Goal: Find specific page/section: Find specific page/section

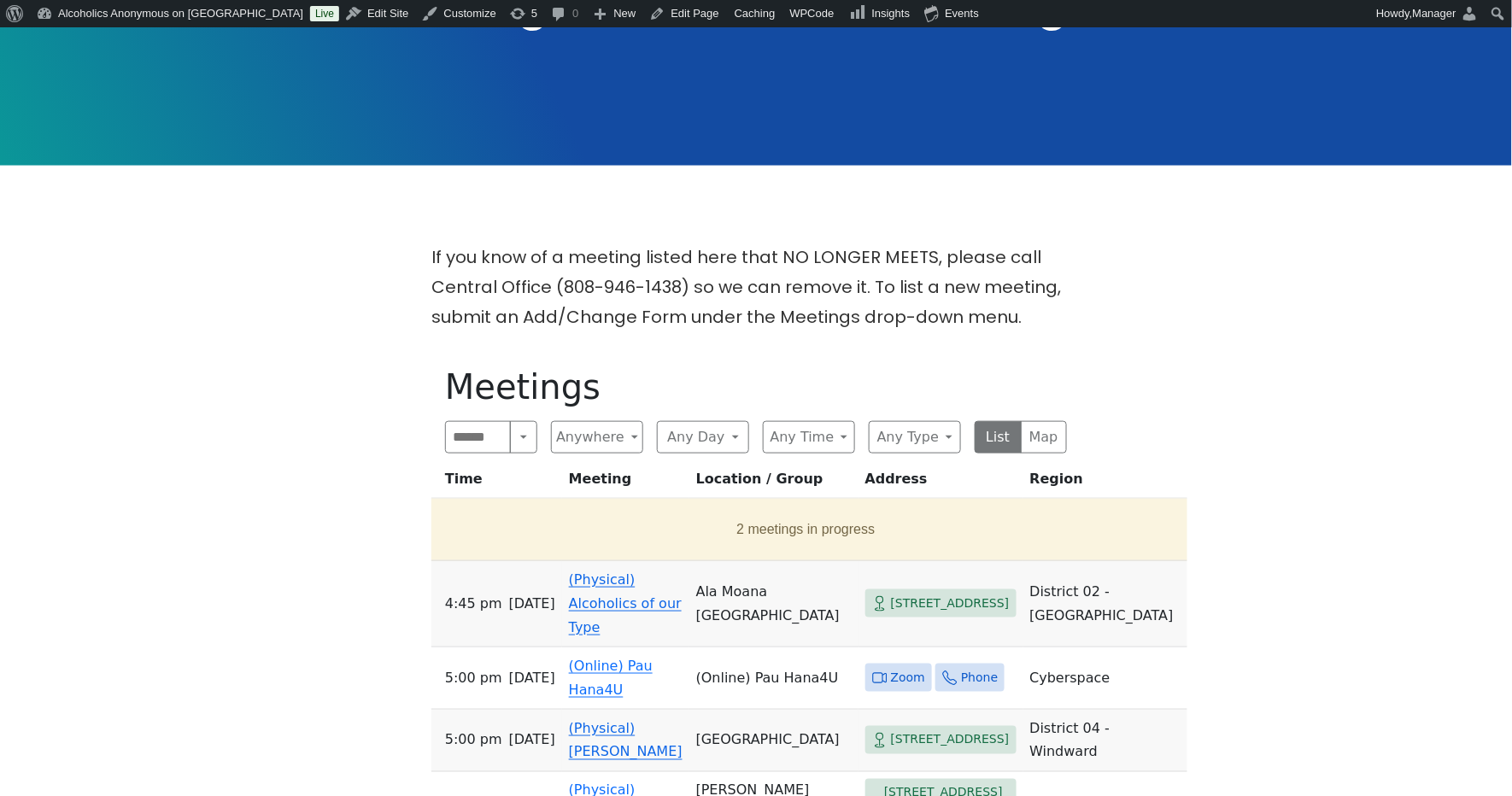
scroll to position [456, 0]
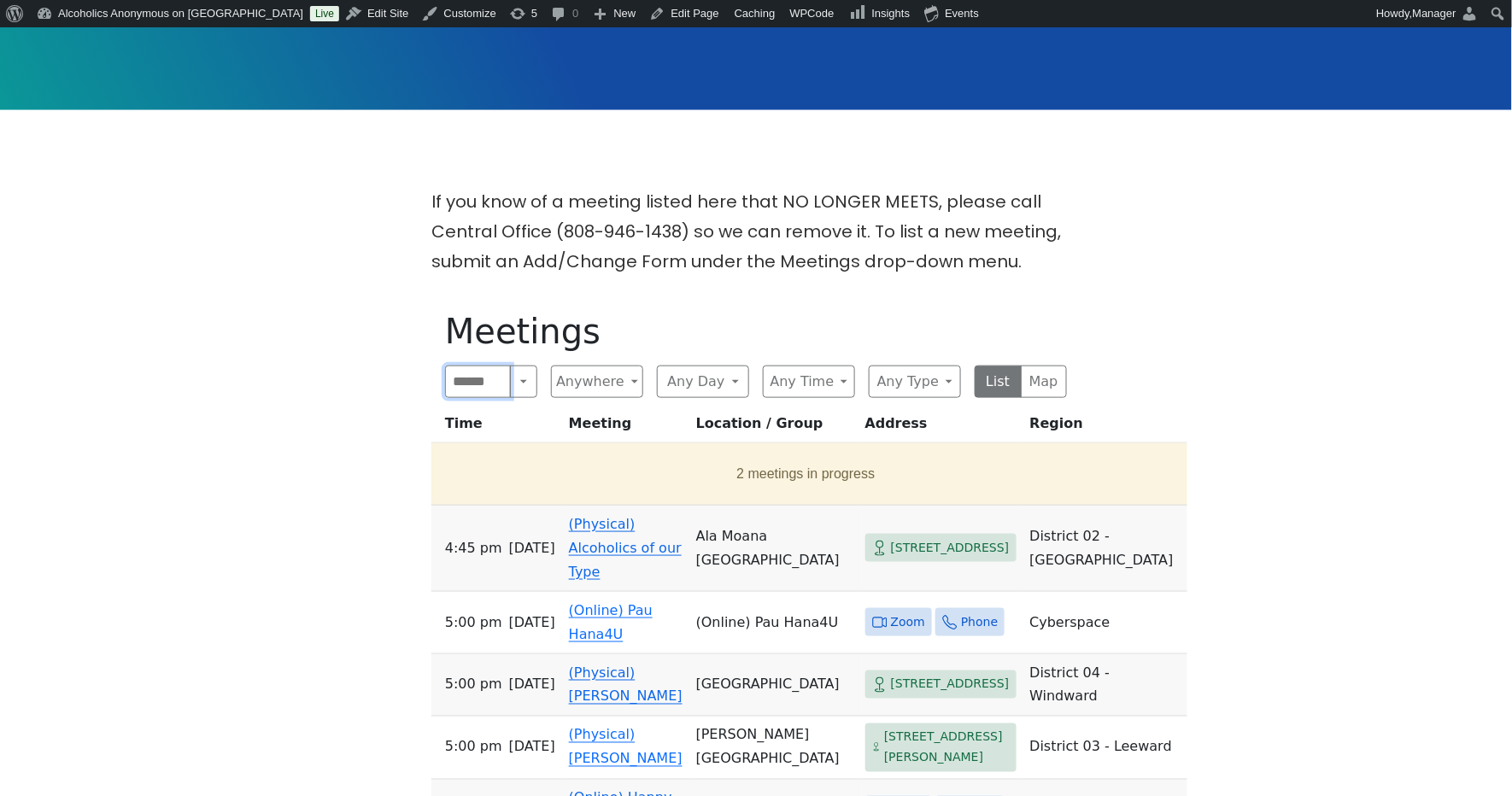
click at [488, 366] on input "Search" at bounding box center [477, 382] width 66 height 33
type input "*"
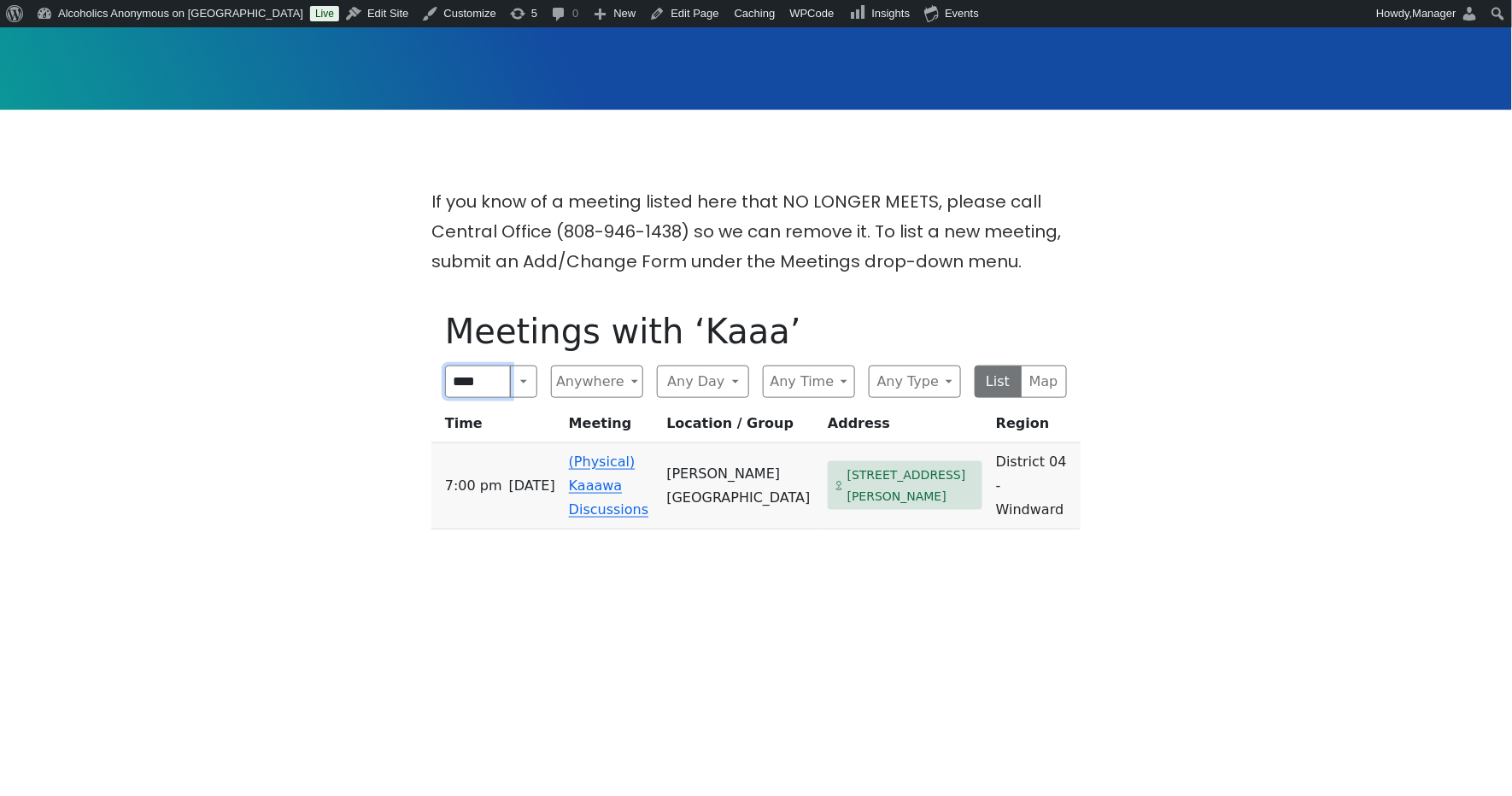
type input "****"
click at [578, 469] on link "(Physical) Kaaawa Discussions" at bounding box center [609, 485] width 80 height 64
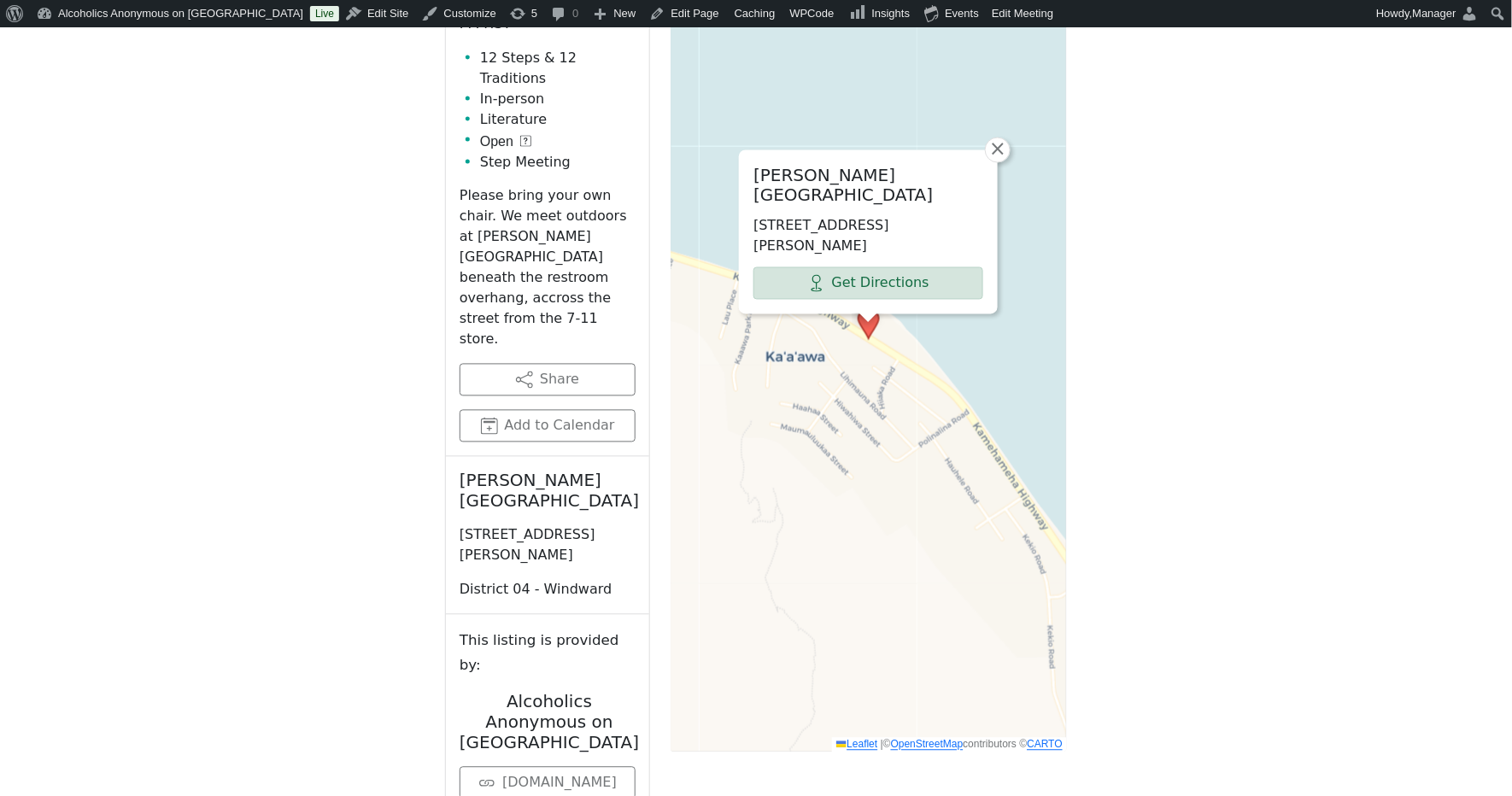
scroll to position [1003, 0]
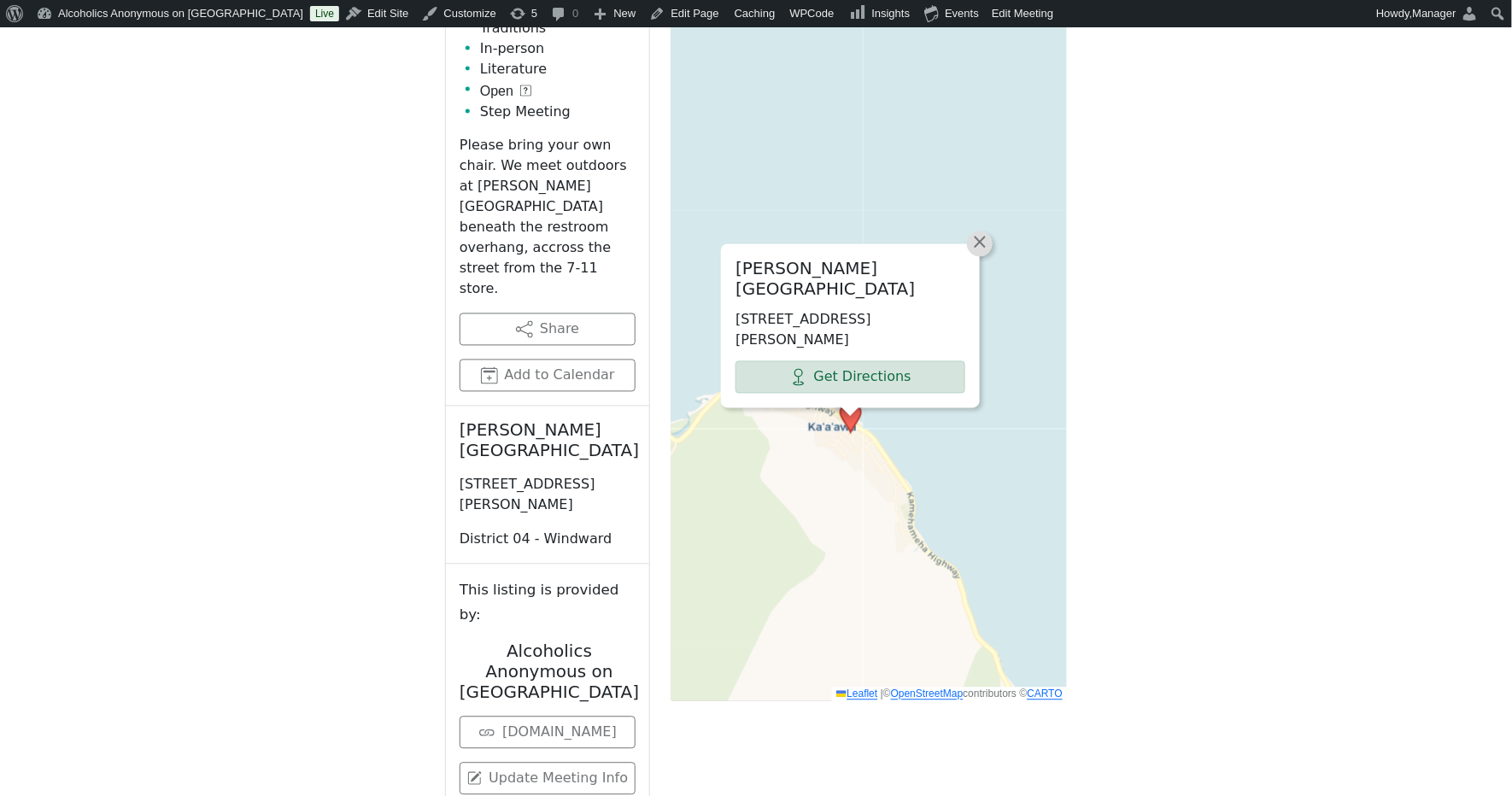
click at [980, 233] on span "×" at bounding box center [978, 243] width 17 height 21
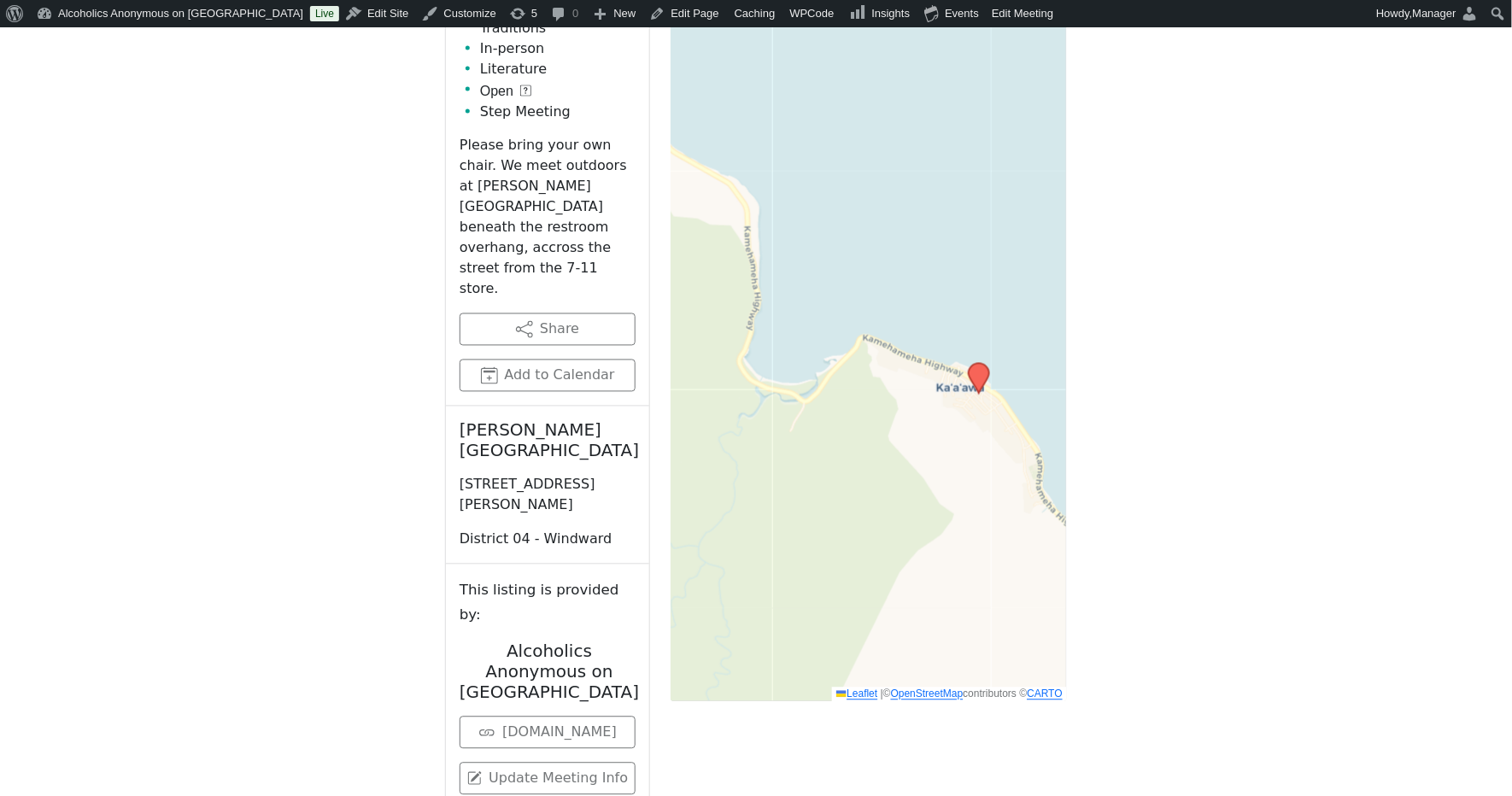
drag, startPoint x: 825, startPoint y: 471, endPoint x: 952, endPoint y: 432, distance: 132.9
click at [952, 432] on div "Leaflet | © OpenStreetMap contributors © CARTO" at bounding box center [869, 275] width 396 height 854
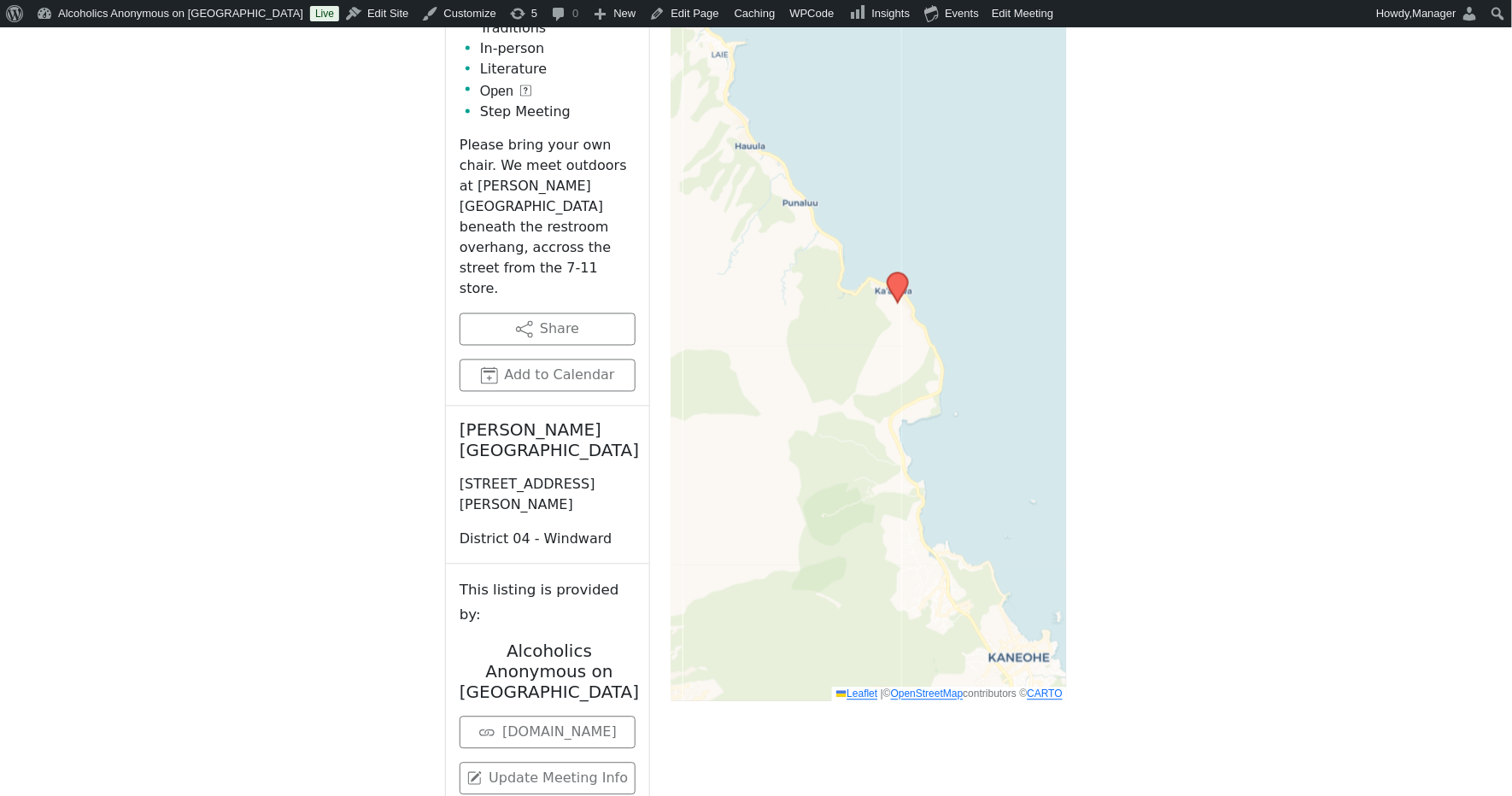
drag, startPoint x: 821, startPoint y: 488, endPoint x: 825, endPoint y: 312, distance: 176.0
click at [820, 314] on div "Leaflet | © OpenStreetMap contributors © CARTO" at bounding box center [869, 275] width 396 height 854
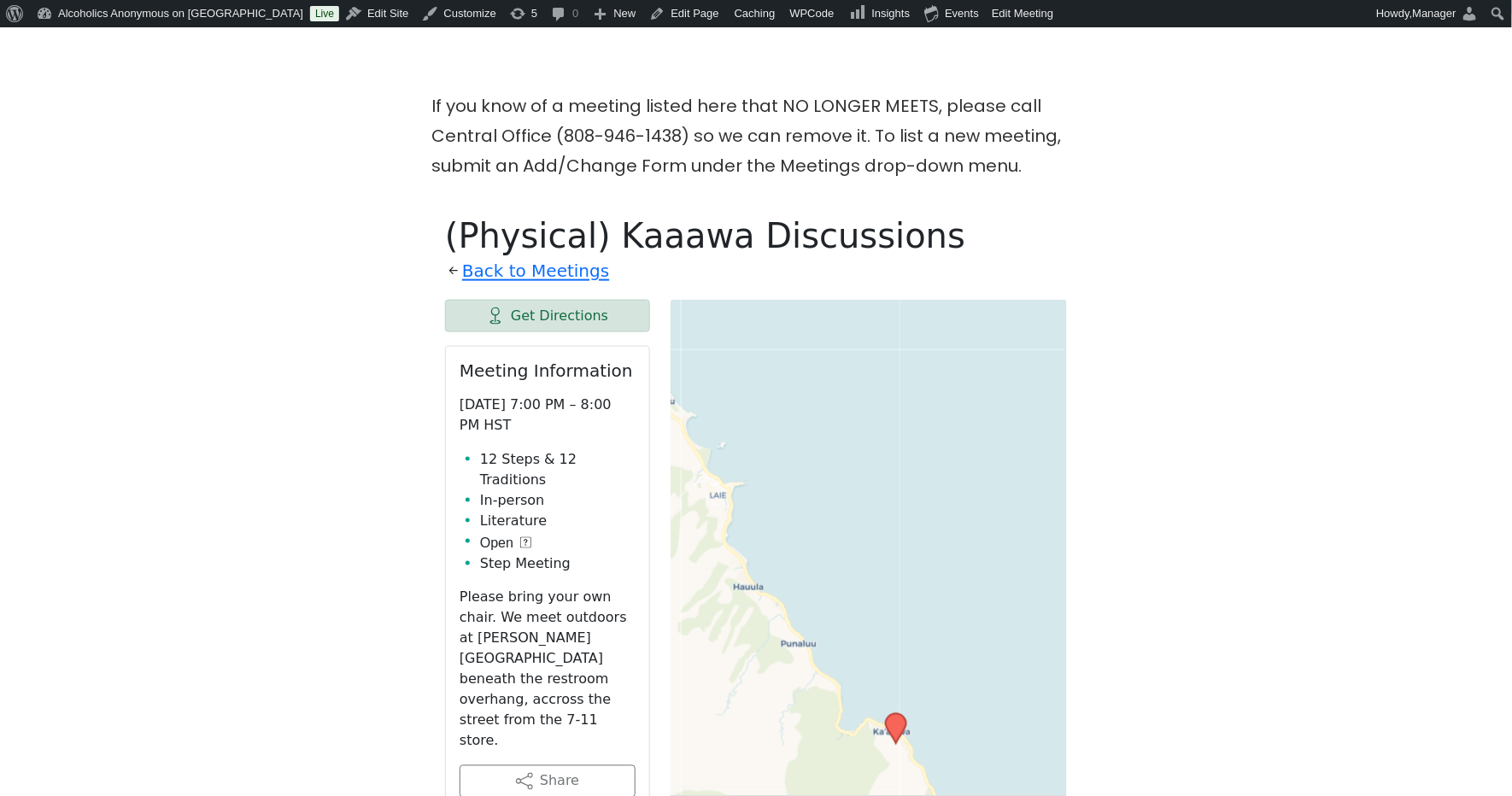
scroll to position [547, 0]
